Goal: Find specific fact: Find specific fact

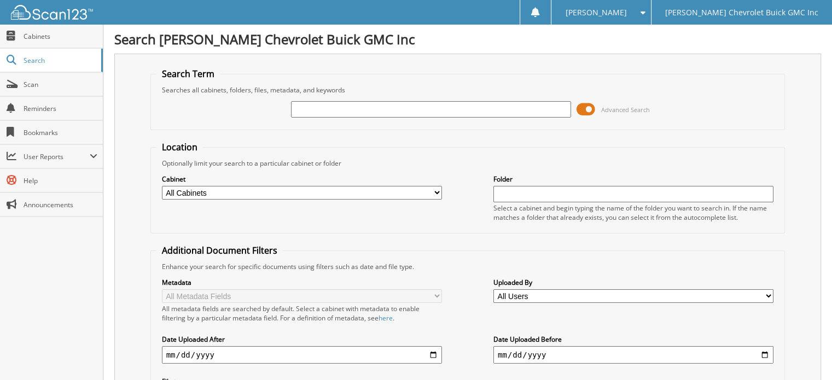
click at [329, 111] on input "text" at bounding box center [431, 109] width 280 height 16
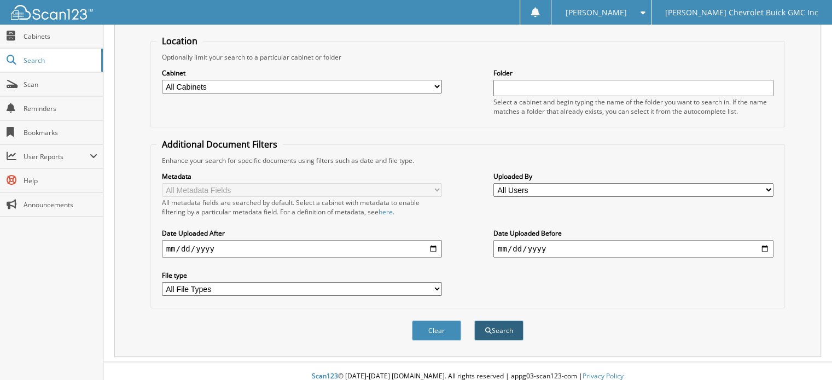
type input "325080"
click at [512, 321] on button "Search" at bounding box center [498, 331] width 49 height 20
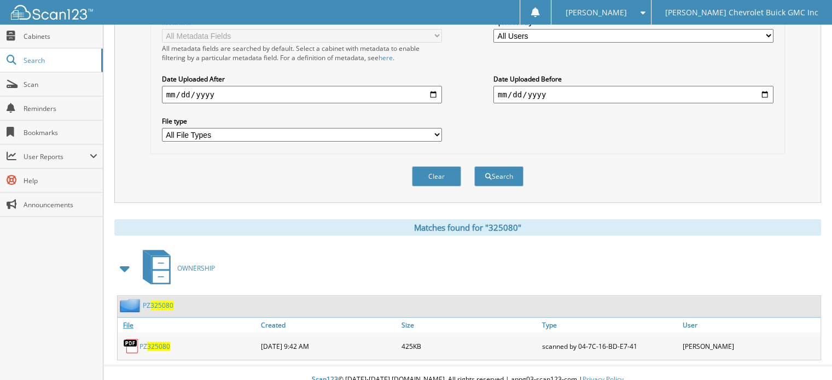
scroll to position [262, 0]
